Goal: Check status: Check status

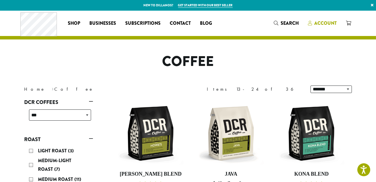
click at [334, 25] on span "Account" at bounding box center [325, 23] width 22 height 7
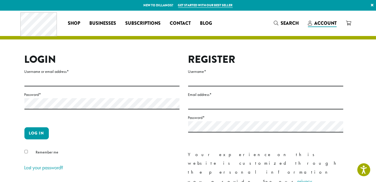
click at [72, 74] on label "Username or email address *" at bounding box center [101, 71] width 155 height 7
click at [72, 75] on input "Username or email address *" at bounding box center [101, 80] width 155 height 11
type input "**********"
click at [24, 127] on button "Log in" at bounding box center [36, 133] width 24 height 12
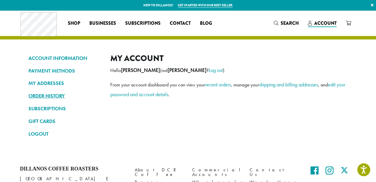
click at [59, 92] on link "ORDER HISTORY" at bounding box center [65, 96] width 73 height 10
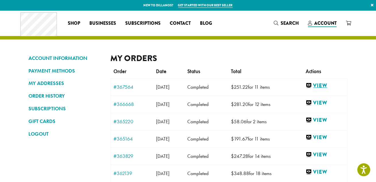
click at [336, 85] on link "View" at bounding box center [325, 85] width 39 height 7
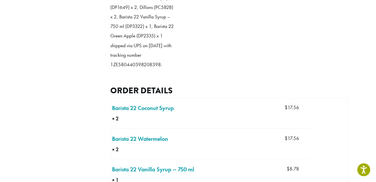
scroll to position [157, 0]
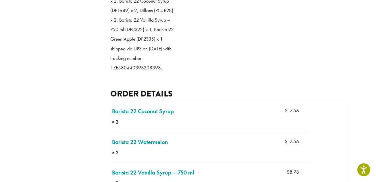
click at [140, 72] on p "Barista 22 Strawberry Syrup (DP1675) x 1, Barista 22 Caramel Sauce (DP3307) x 1…" at bounding box center [144, 11] width 66 height 124
copy p "1ZE580440398208398"
